Goal: Find specific page/section: Find specific page/section

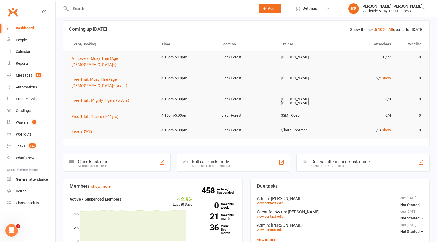
click at [109, 8] on input "text" at bounding box center [160, 8] width 183 height 7
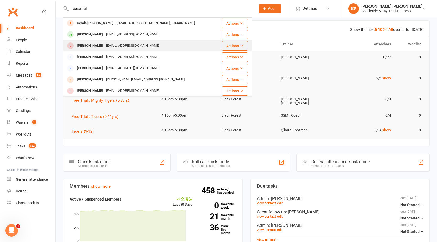
type input "cosceral"
click at [94, 45] on div "[PERSON_NAME]" at bounding box center [89, 46] width 29 height 8
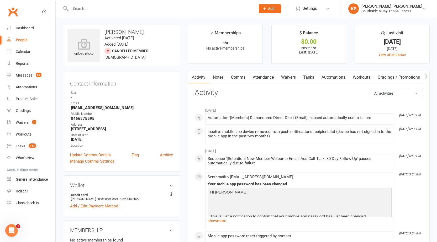
click at [109, 8] on input "text" at bounding box center [160, 8] width 183 height 7
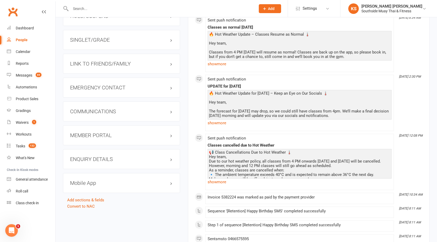
scroll to position [472, 0]
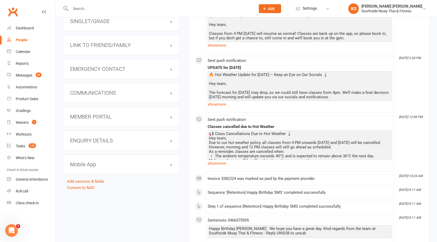
click at [105, 46] on h3 "LINK TO FRIENDS/FAMILY" at bounding box center [121, 45] width 103 height 6
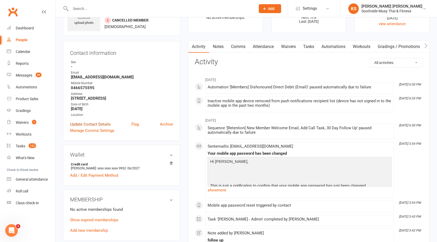
scroll to position [26, 0]
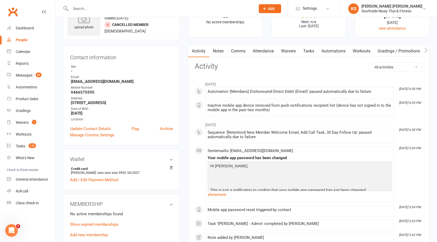
click at [93, 9] on input "text" at bounding box center [160, 8] width 183 height 7
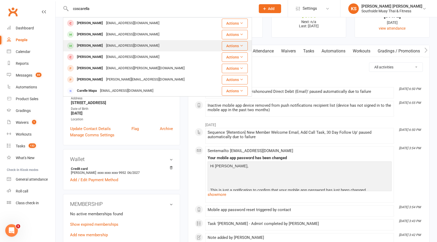
type input "coscarella"
click at [101, 45] on div "[PERSON_NAME]" at bounding box center [89, 46] width 29 height 8
